Goal: Go to known website: Access a specific website the user already knows

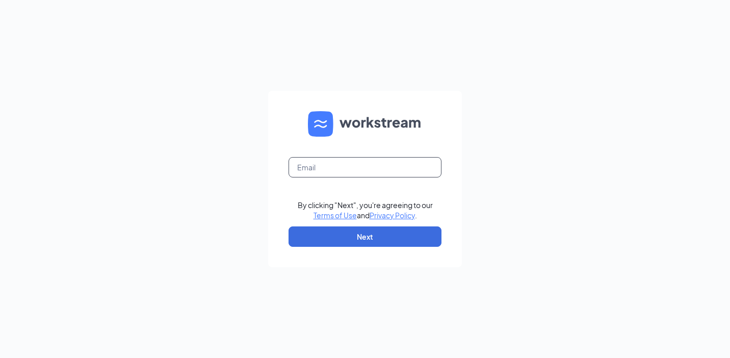
click at [338, 168] on input "text" at bounding box center [365, 167] width 153 height 20
type input "[EMAIL_ADDRESS][DOMAIN_NAME]"
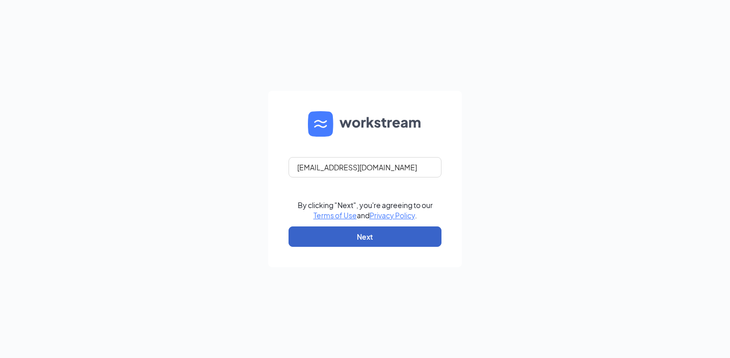
click at [357, 240] on button "Next" at bounding box center [365, 236] width 153 height 20
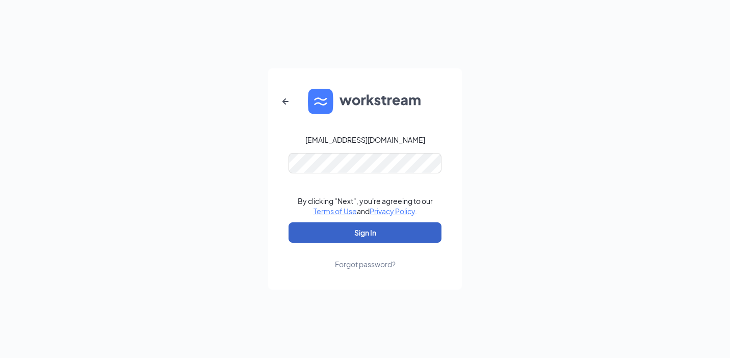
click at [352, 232] on button "Sign In" at bounding box center [365, 232] width 153 height 20
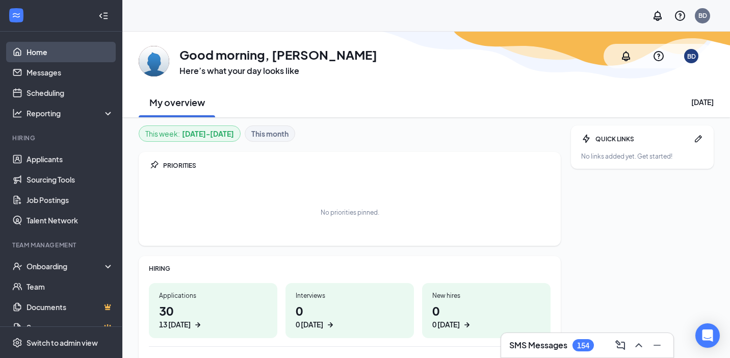
click at [55, 46] on link "Home" at bounding box center [70, 52] width 87 height 20
